Goal: Task Accomplishment & Management: Use online tool/utility

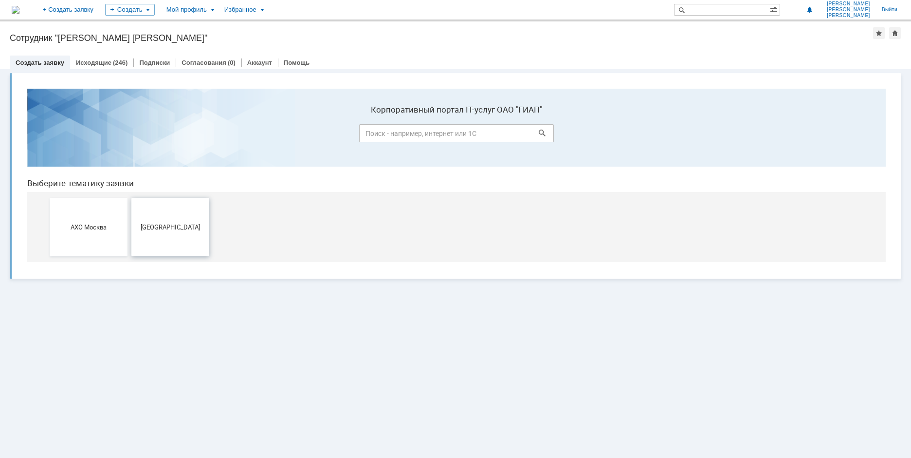
click at [163, 209] on button "[GEOGRAPHIC_DATA]" at bounding box center [170, 227] width 78 height 58
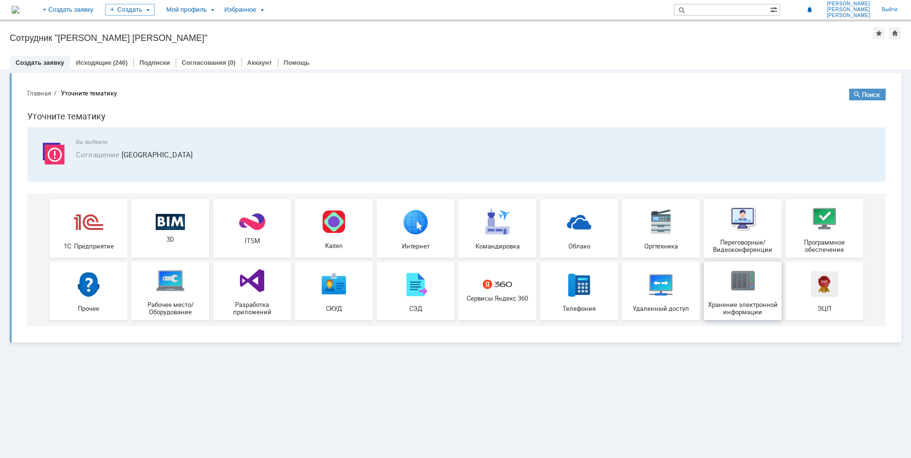
click at [749, 288] on img at bounding box center [742, 280] width 29 height 29
click at [102, 63] on link "Исходящие" at bounding box center [94, 62] width 36 height 7
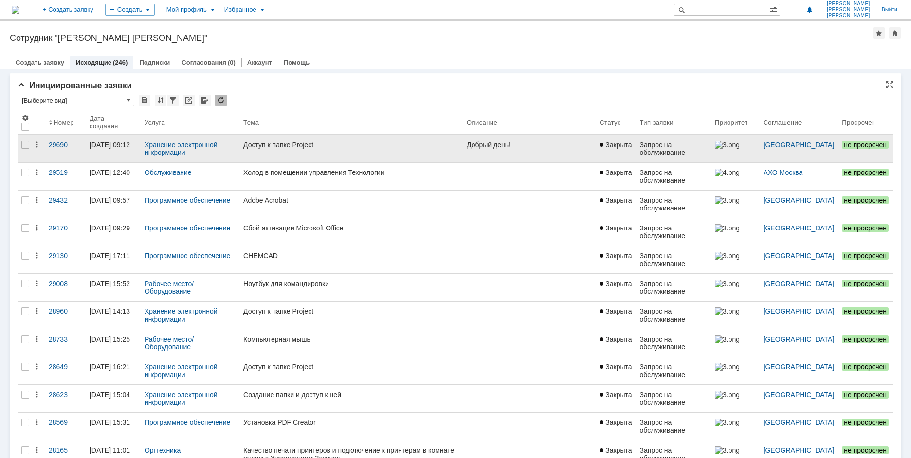
click at [277, 140] on link "Доступ к папке Project" at bounding box center [351, 148] width 223 height 27
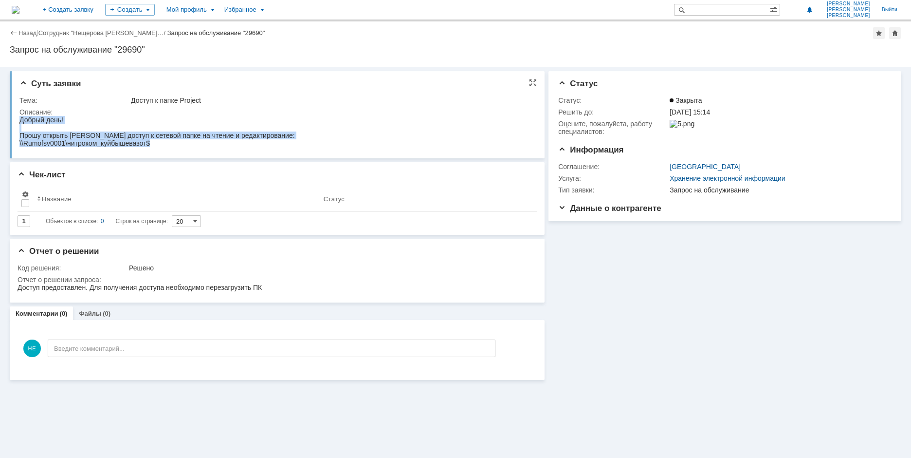
drag, startPoint x: 164, startPoint y: 145, endPoint x: -5, endPoint y: 114, distance: 171.7
click at [19, 116] on html "Добрый день! Прошу открыть [PERSON_NAME] доступ к сетевой папке на чтение и ред…" at bounding box center [275, 131] width 512 height 31
copy body "Добрый день! Прошу открыть [PERSON_NAME] доступ к сетевой папке на чтение и ред…"
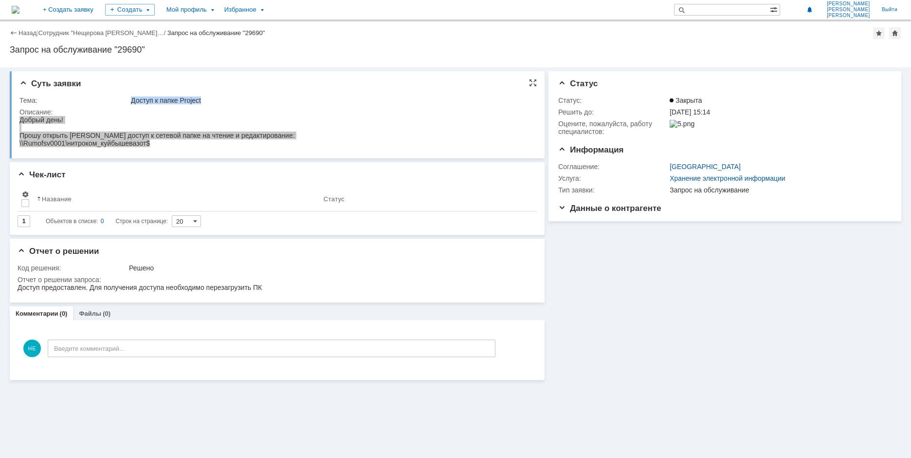
drag, startPoint x: 204, startPoint y: 102, endPoint x: 121, endPoint y: 102, distance: 83.3
click at [121, 102] on tr "Тема: Доступ к папке Project" at bounding box center [275, 100] width 513 height 12
copy tr "Доступ к папке Project"
click at [60, 32] on link "Сотрудник "Нещерова [PERSON_NAME]…" at bounding box center [101, 32] width 126 height 7
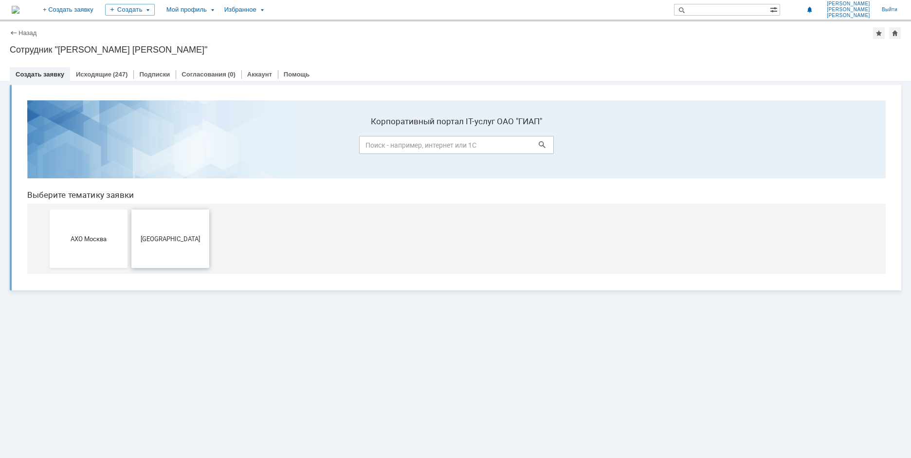
click at [187, 244] on button "[GEOGRAPHIC_DATA]" at bounding box center [170, 238] width 78 height 58
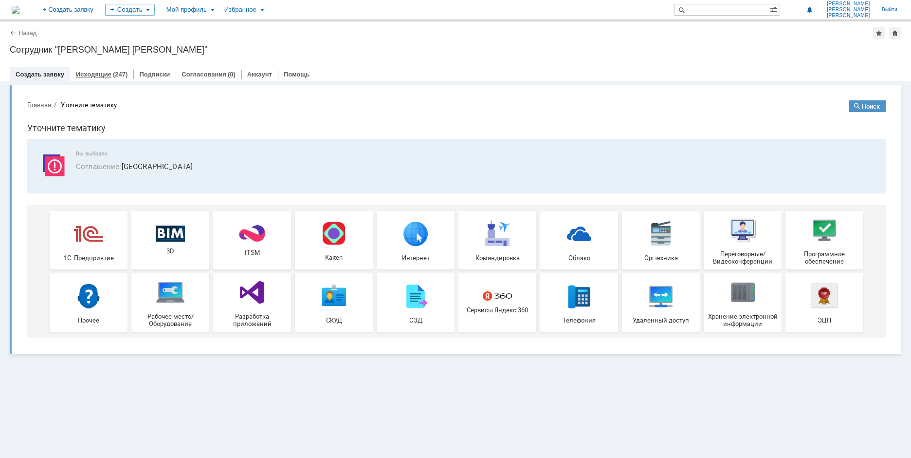
click at [104, 79] on div "Исходящие (247)" at bounding box center [101, 74] width 63 height 14
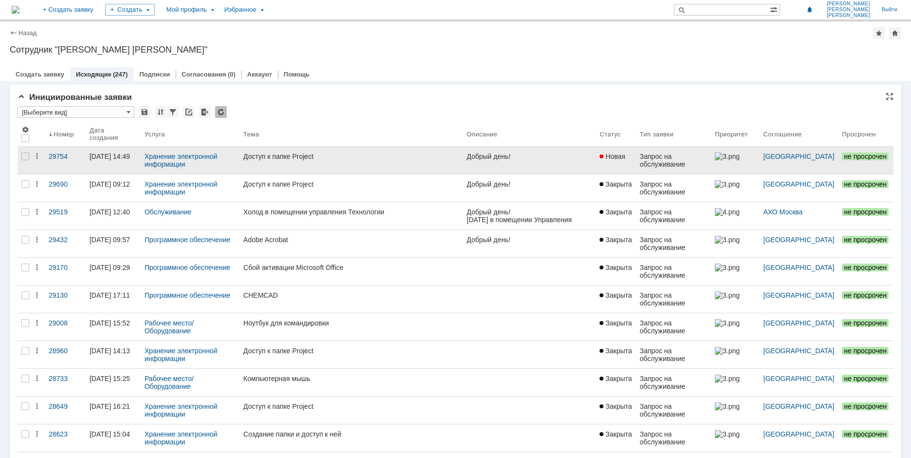
click at [290, 154] on div "Доступ к папке Project" at bounding box center [351, 156] width 216 height 8
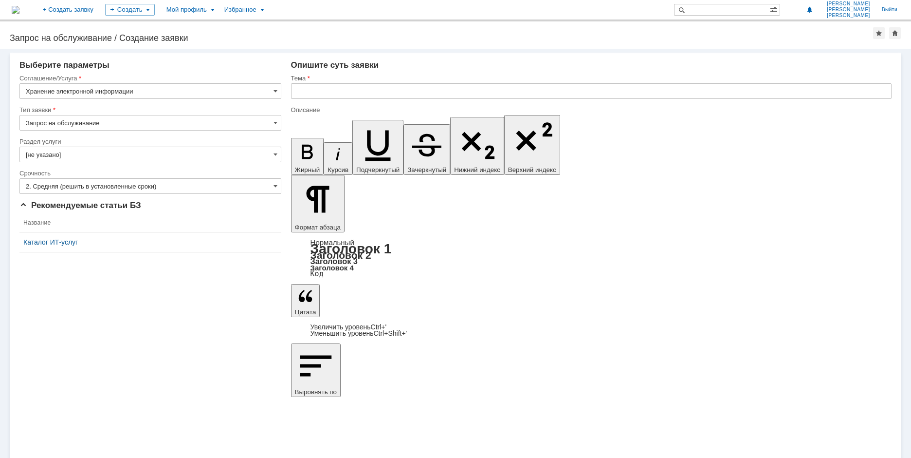
click at [322, 90] on input "text" at bounding box center [591, 91] width 601 height 16
click at [310, 92] on input "Доступ к папке Project" at bounding box center [591, 91] width 601 height 16
type input "Доступ к папке Project"
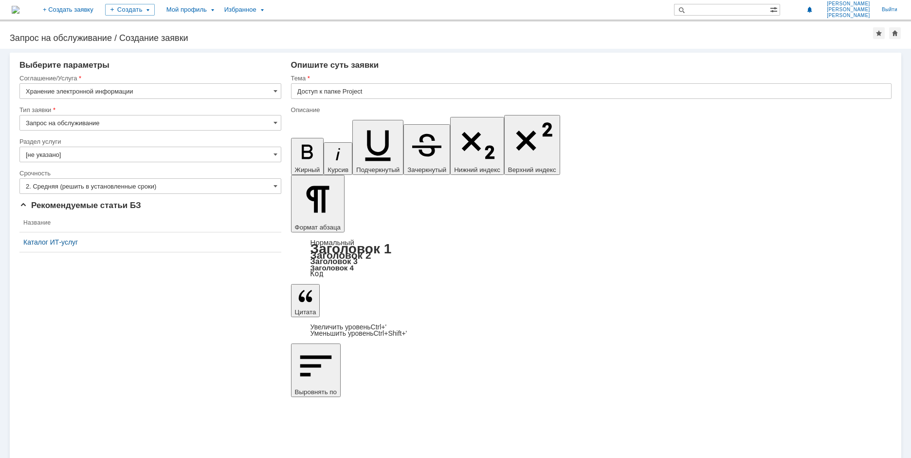
drag, startPoint x: 349, startPoint y: 3426, endPoint x: 387, endPoint y: 3428, distance: 38.0
